Goal: Transaction & Acquisition: Book appointment/travel/reservation

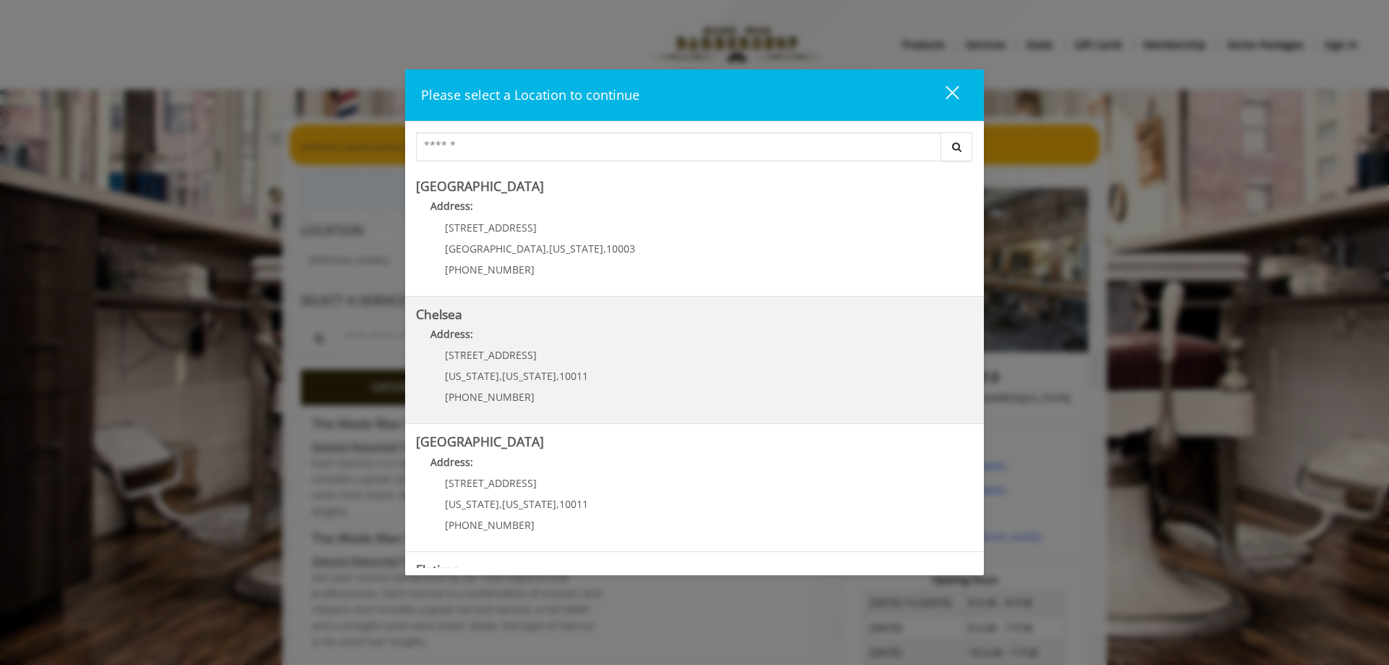
click at [538, 372] on span "[US_STATE]" at bounding box center [529, 376] width 54 height 14
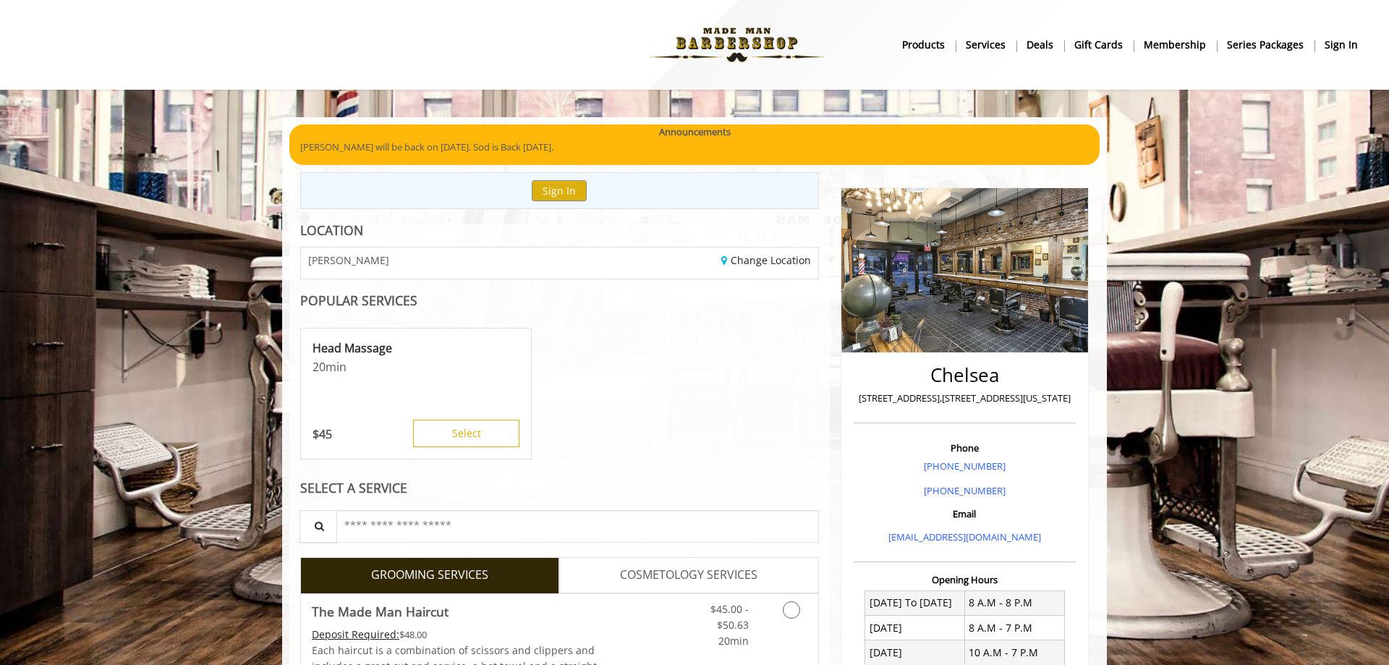
scroll to position [51, 0]
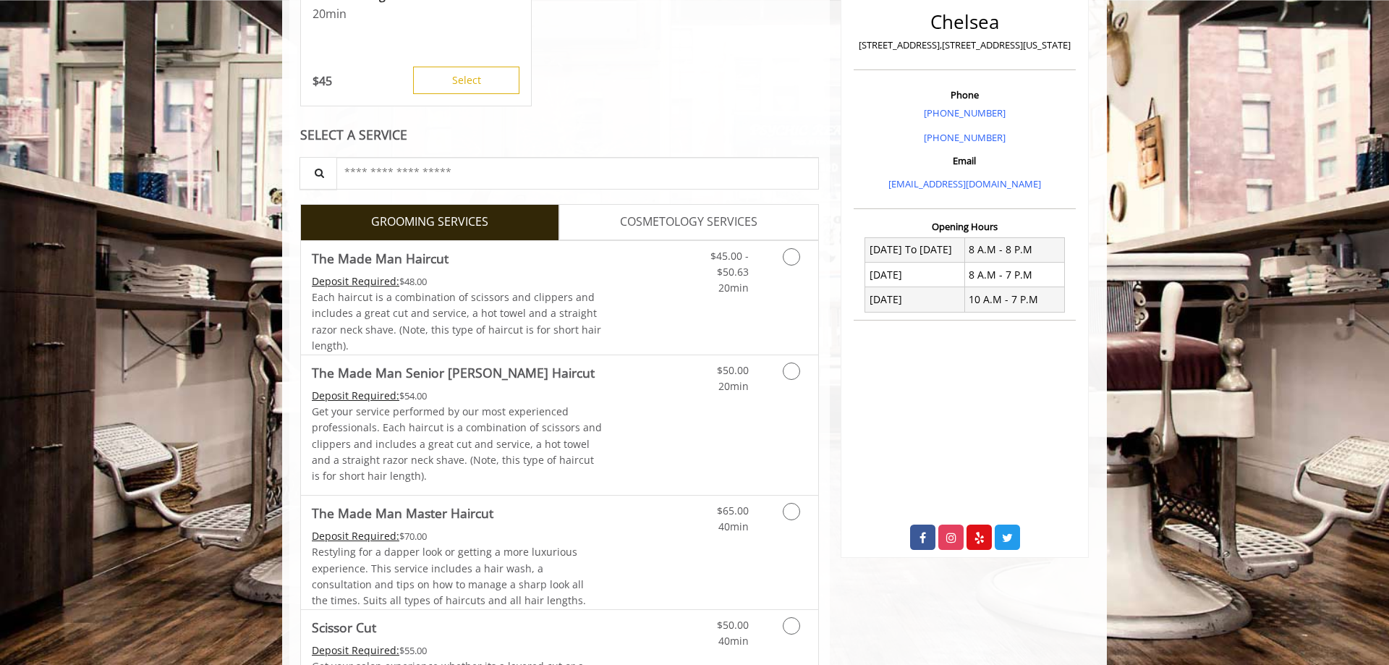
scroll to position [443, 0]
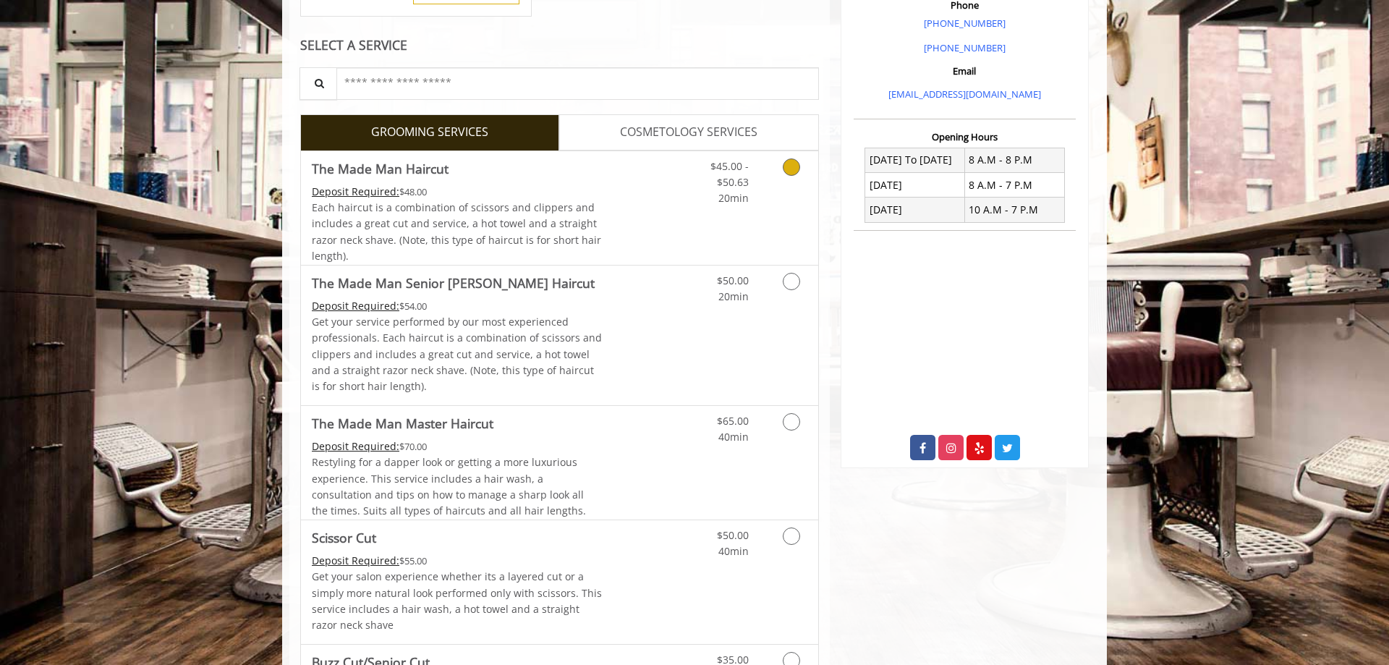
click at [638, 205] on link "Discounted Price" at bounding box center [646, 208] width 86 height 114
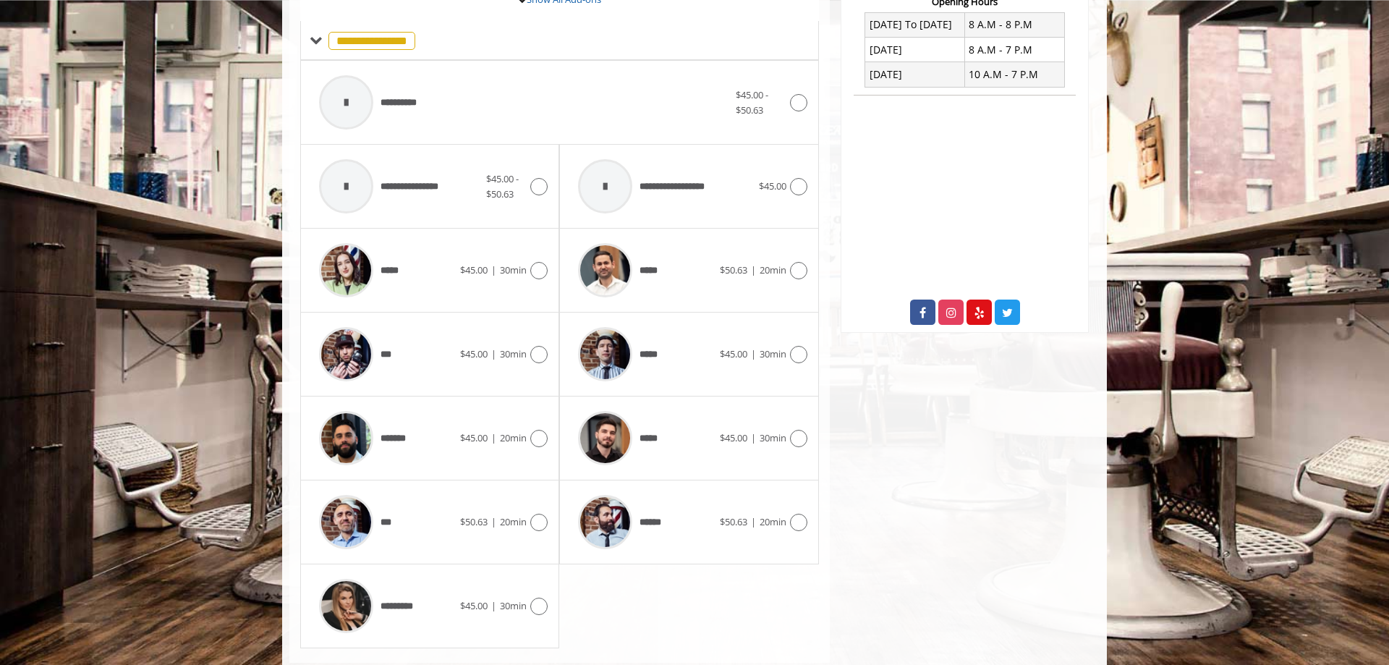
scroll to position [613, 0]
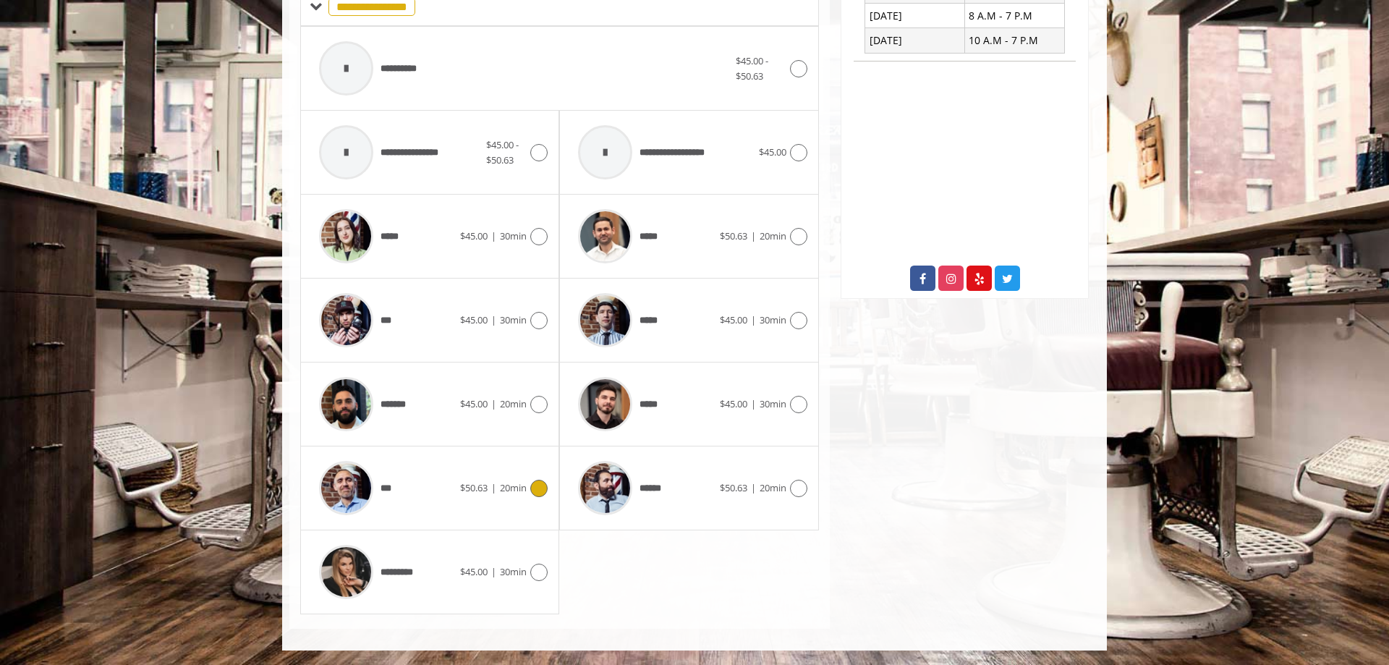
click at [415, 464] on div "***" at bounding box center [386, 488] width 148 height 69
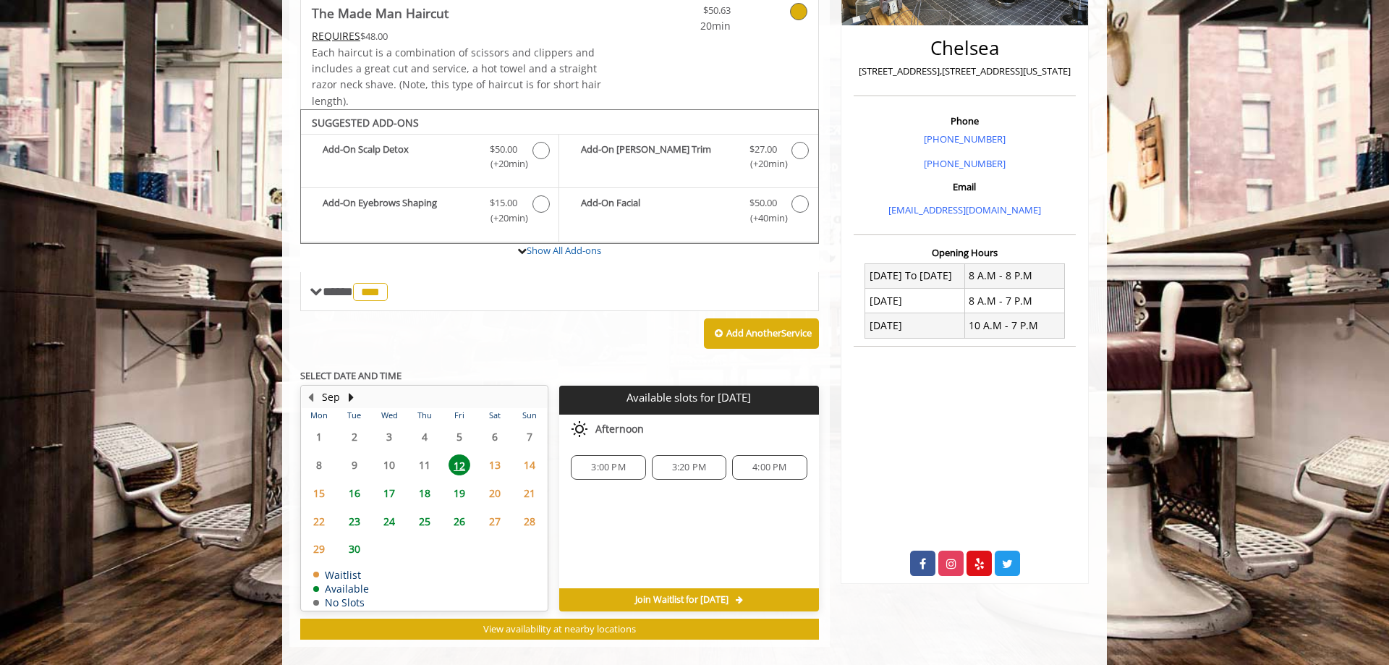
scroll to position [345, 0]
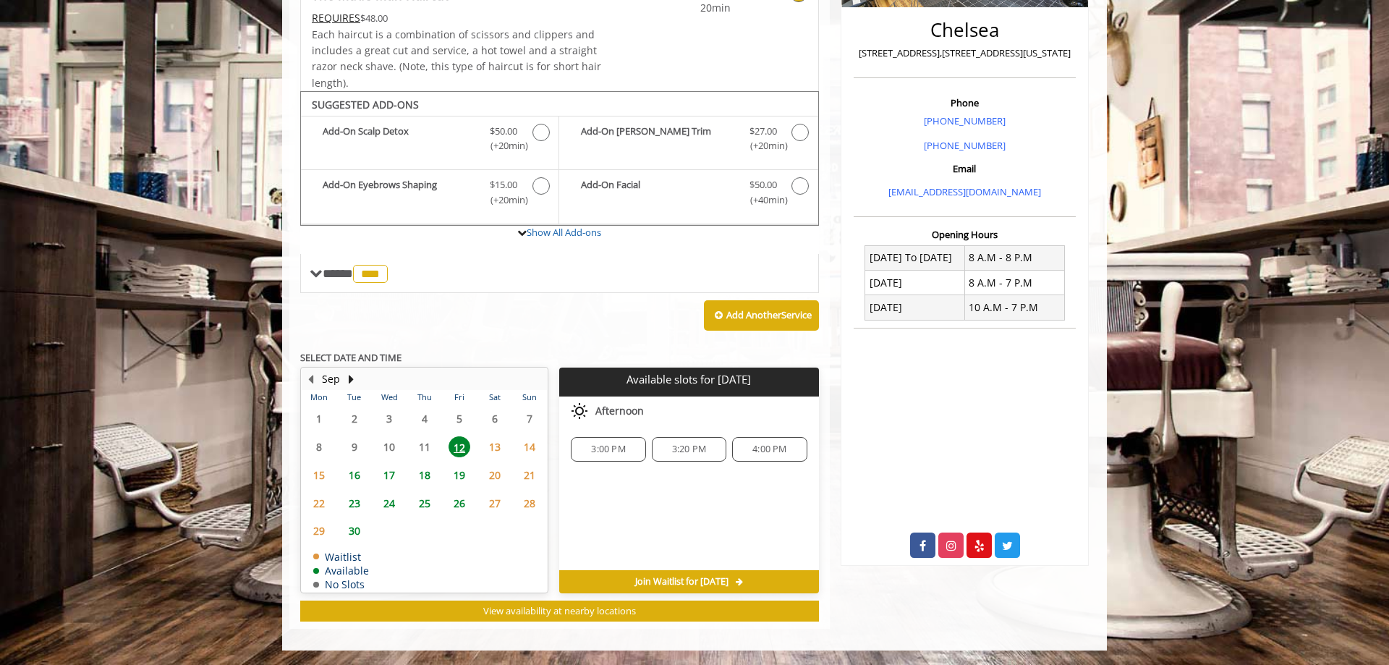
click at [497, 513] on tbody "1 2 3 4 5 6 7 8 9 10 11 12 13 14 15 16 17 18 19 20 21 22 23 24 25 26 27 28 29 3…" at bounding box center [424, 498] width 245 height 187
click at [493, 449] on span "13" at bounding box center [495, 446] width 22 height 21
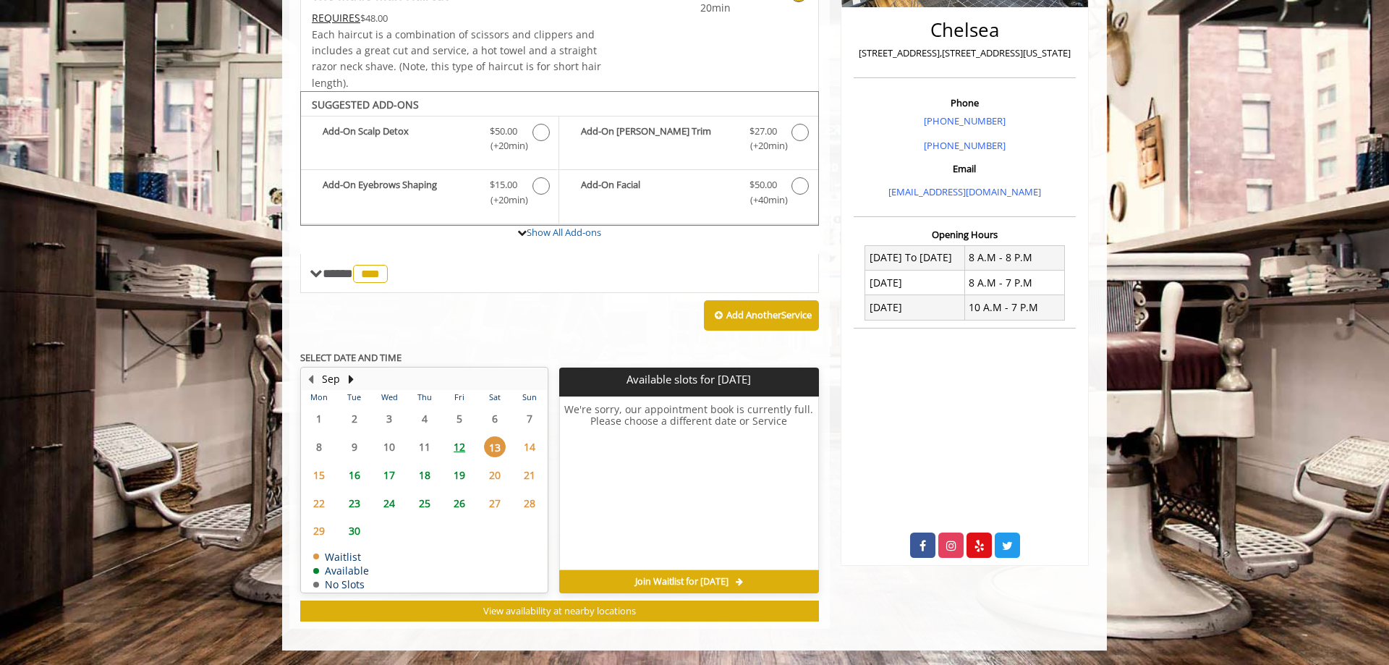
click at [526, 442] on span "14" at bounding box center [530, 446] width 22 height 21
click at [345, 474] on span "16" at bounding box center [355, 474] width 22 height 21
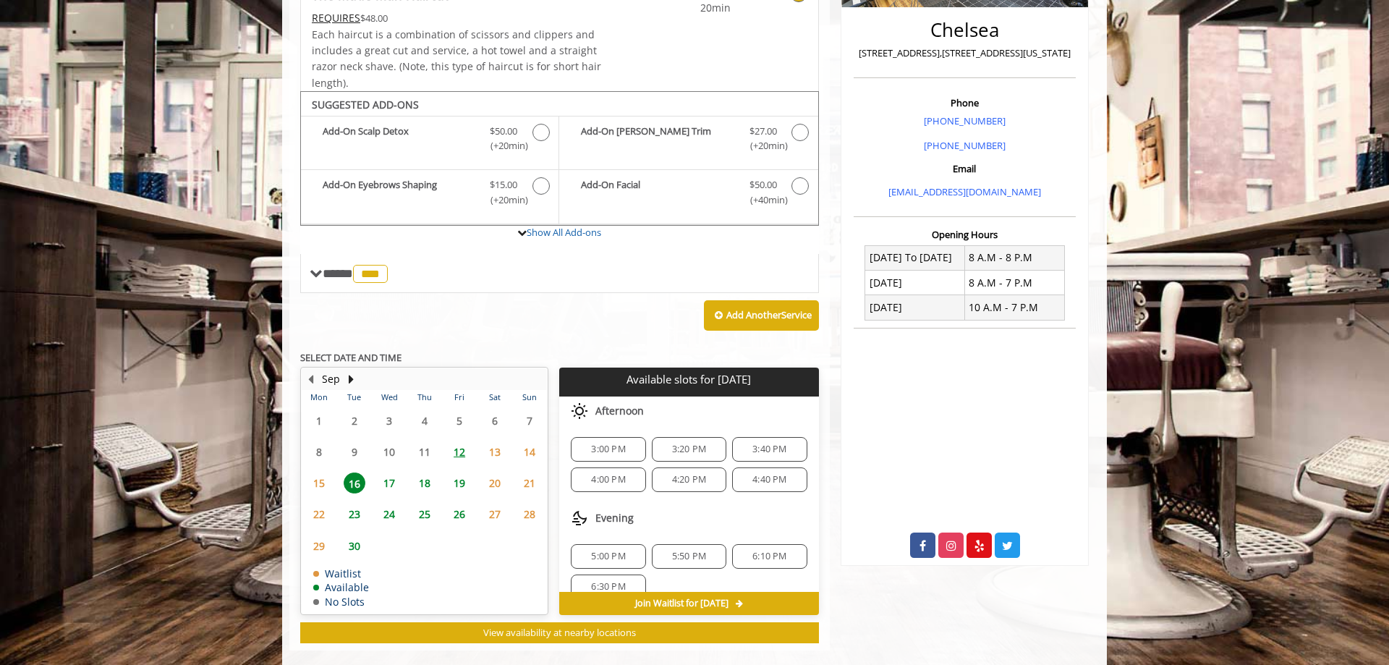
scroll to position [367, 0]
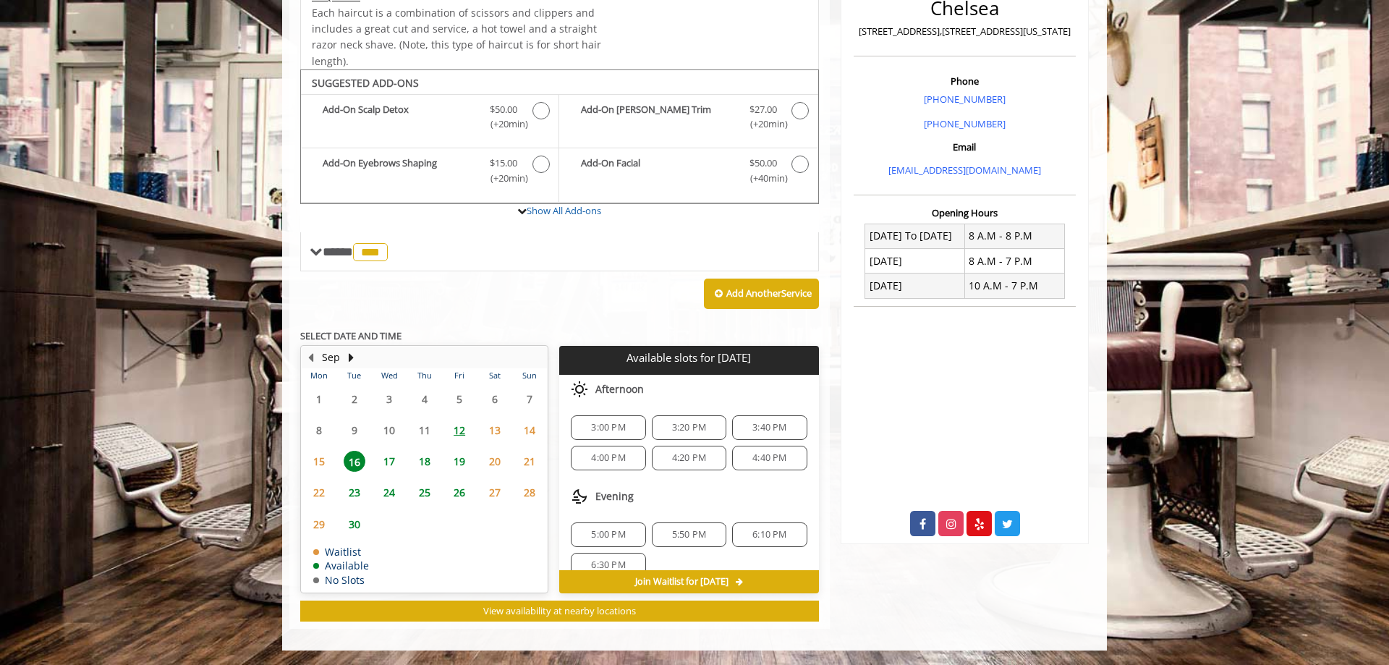
click at [391, 458] on span "17" at bounding box center [389, 461] width 22 height 21
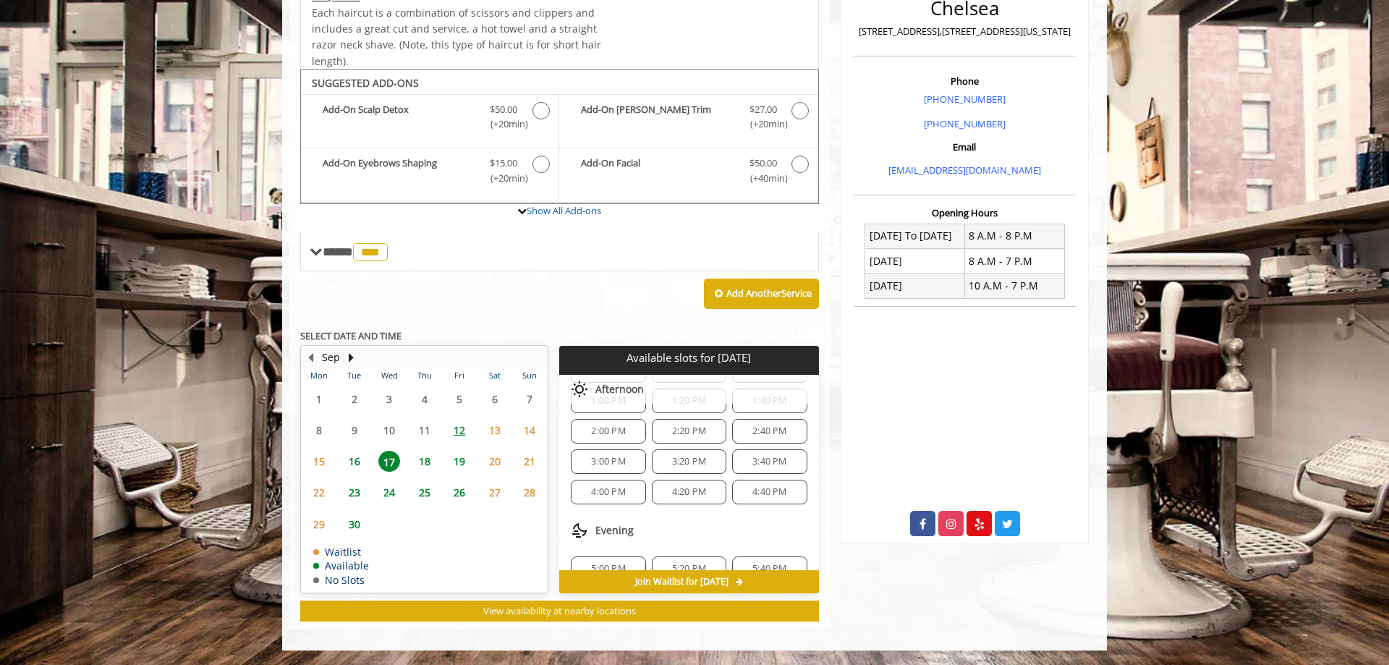
scroll to position [156, 0]
